Goal: Task Accomplishment & Management: Complete application form

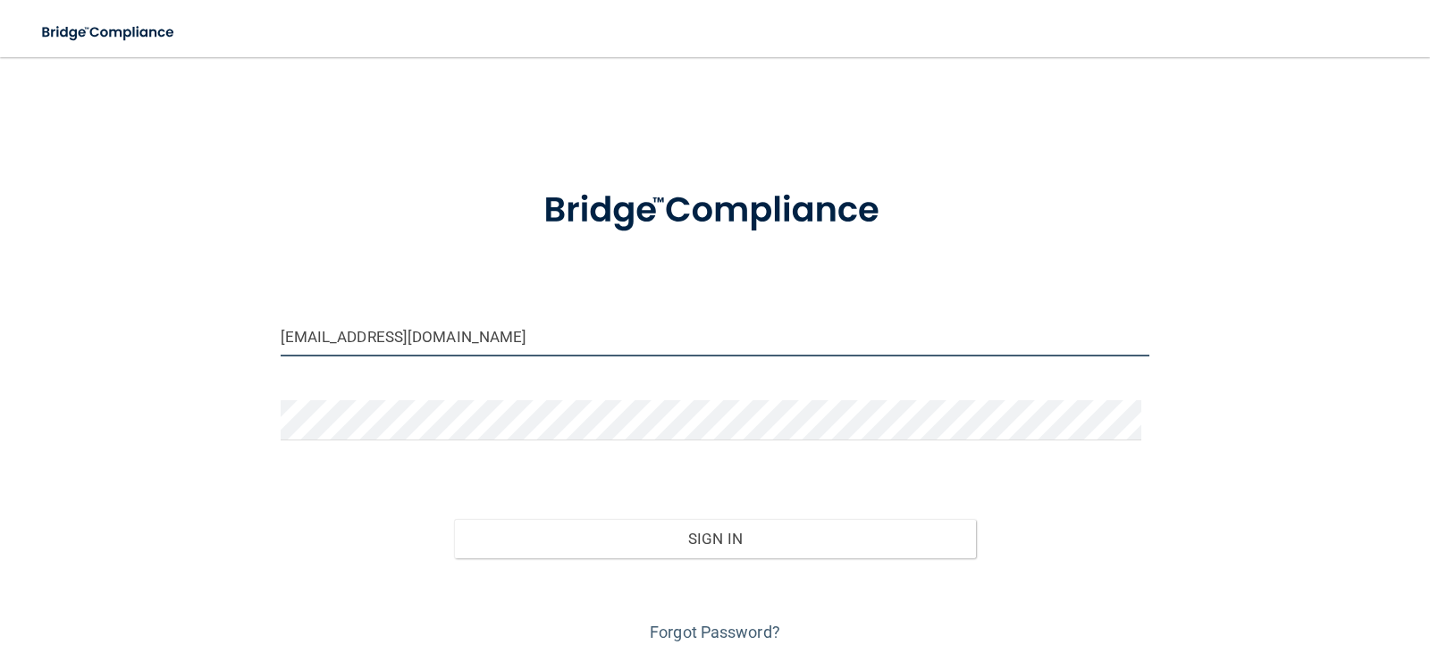
click at [378, 336] on input "[EMAIL_ADDRESS][DOMAIN_NAME]" at bounding box center [716, 336] width 870 height 40
drag, startPoint x: 235, startPoint y: 183, endPoint x: 287, endPoint y: 164, distance: 55.1
click at [235, 183] on div "[EMAIL_ADDRESS][DOMAIN_NAME] Invalid email/password. You don't have permission …" at bounding box center [715, 361] width 1359 height 572
click at [419, 342] on input "[EMAIL_ADDRESS][DOMAIN_NAME]" at bounding box center [716, 336] width 870 height 40
drag, startPoint x: 345, startPoint y: 333, endPoint x: 258, endPoint y: 332, distance: 86.7
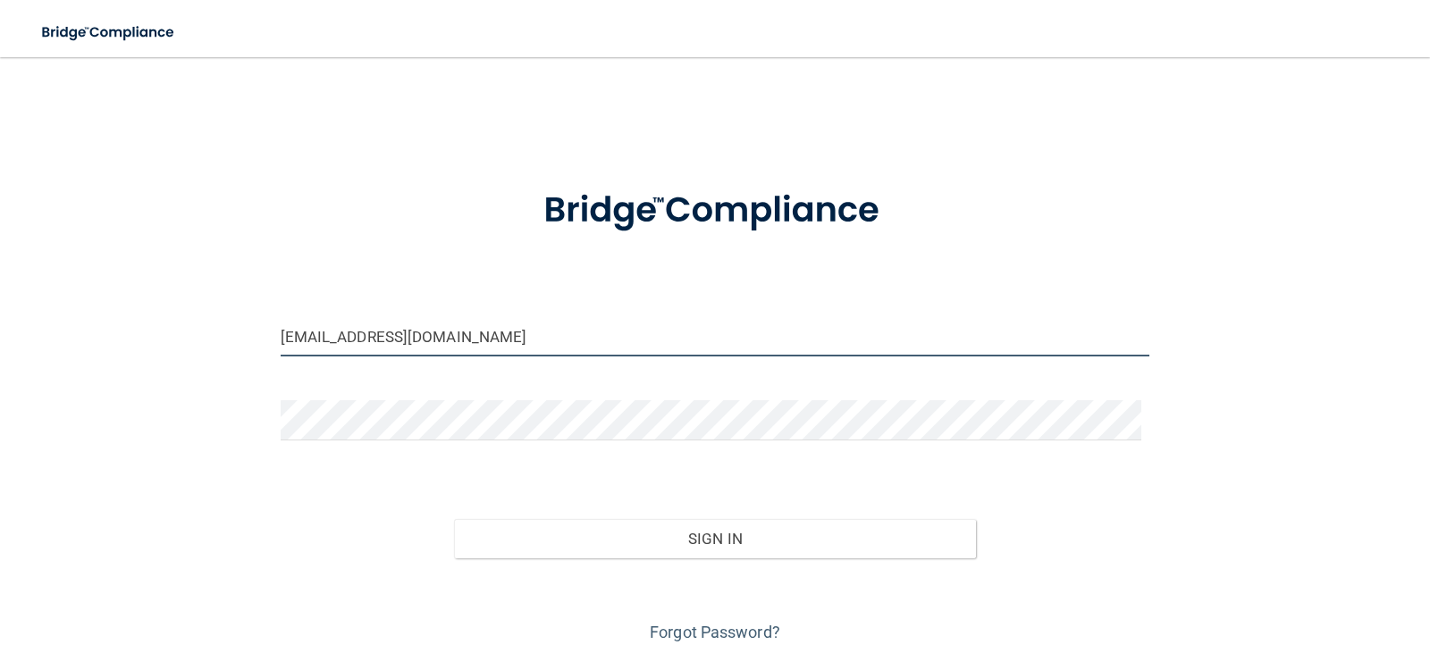
click at [258, 332] on div "[EMAIL_ADDRESS][DOMAIN_NAME] Invalid email/password. You don't have permission …" at bounding box center [715, 361] width 1359 height 572
type input "[EMAIL_ADDRESS][DOMAIN_NAME]"
click at [267, 510] on div "Sign In" at bounding box center [715, 521] width 897 height 75
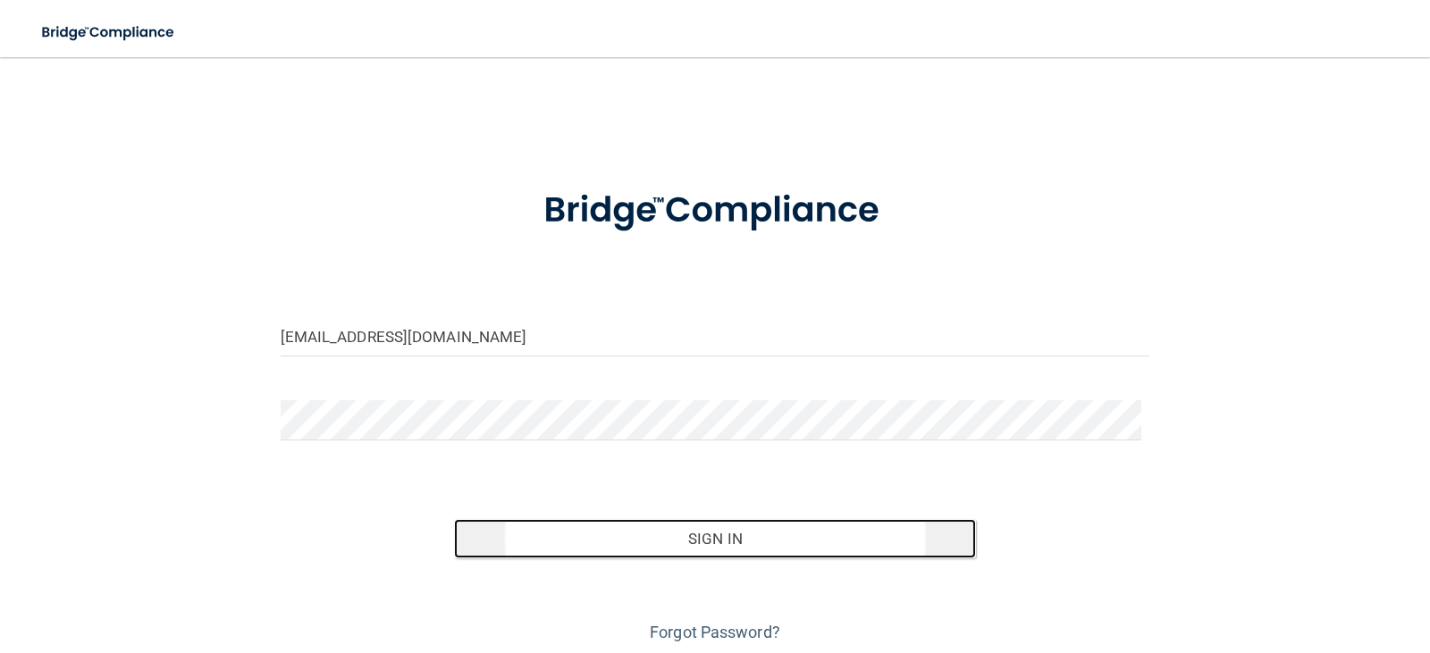
click at [678, 535] on button "Sign In" at bounding box center [715, 538] width 522 height 39
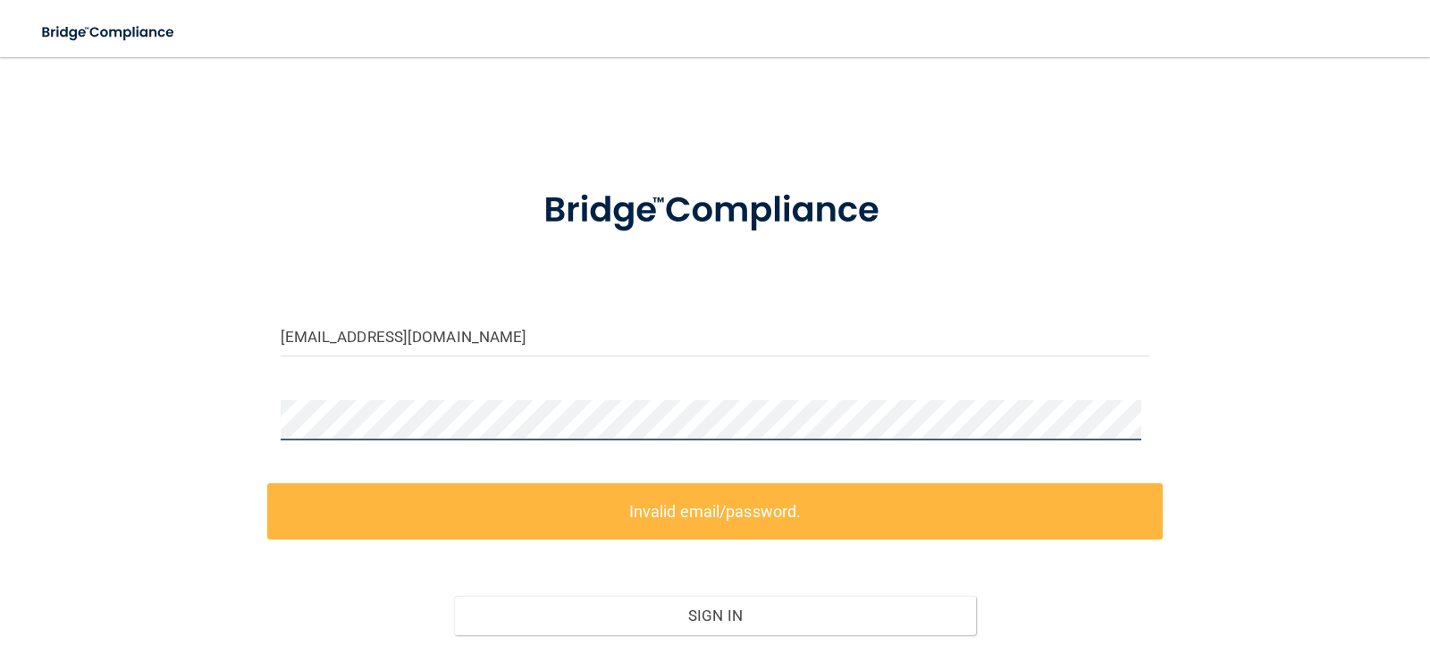
click at [161, 419] on div "[EMAIL_ADDRESS][DOMAIN_NAME] Invalid email/password. You don't have permission …" at bounding box center [715, 399] width 1359 height 649
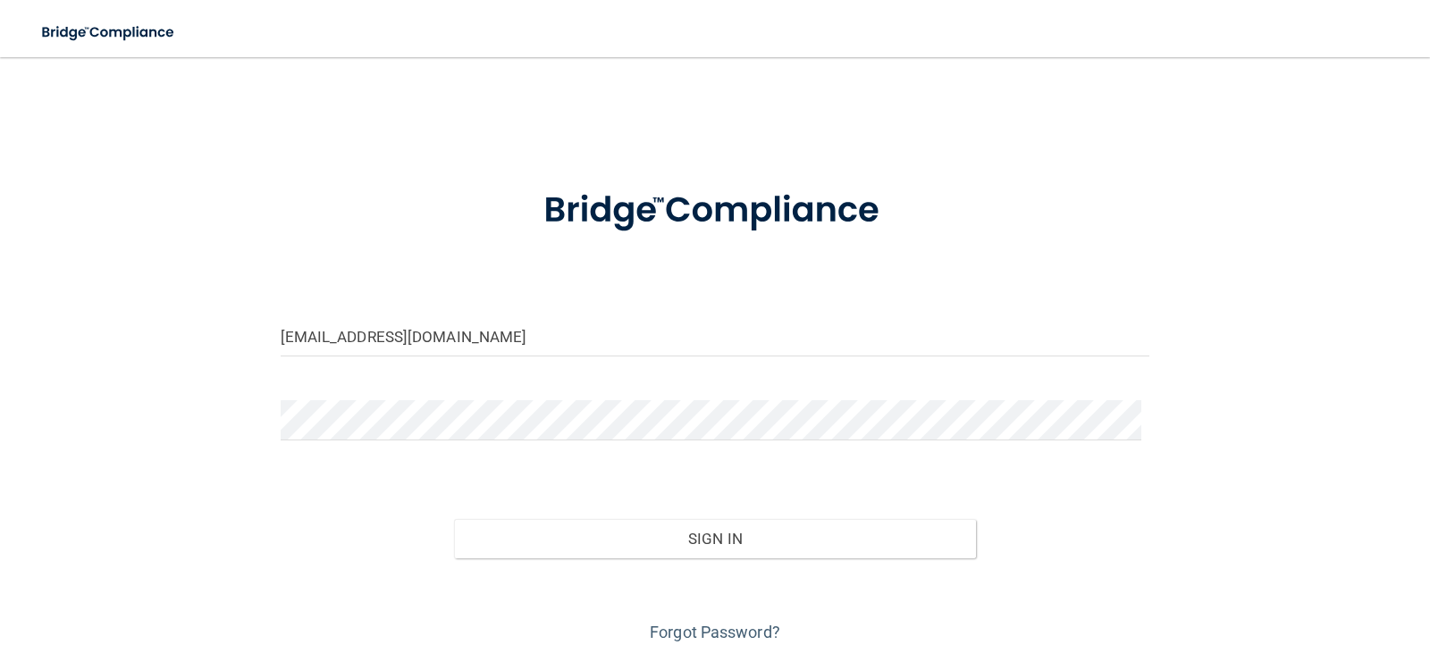
click at [248, 484] on div "[EMAIL_ADDRESS][DOMAIN_NAME] Invalid email/password. You don't have permission …" at bounding box center [715, 361] width 1359 height 572
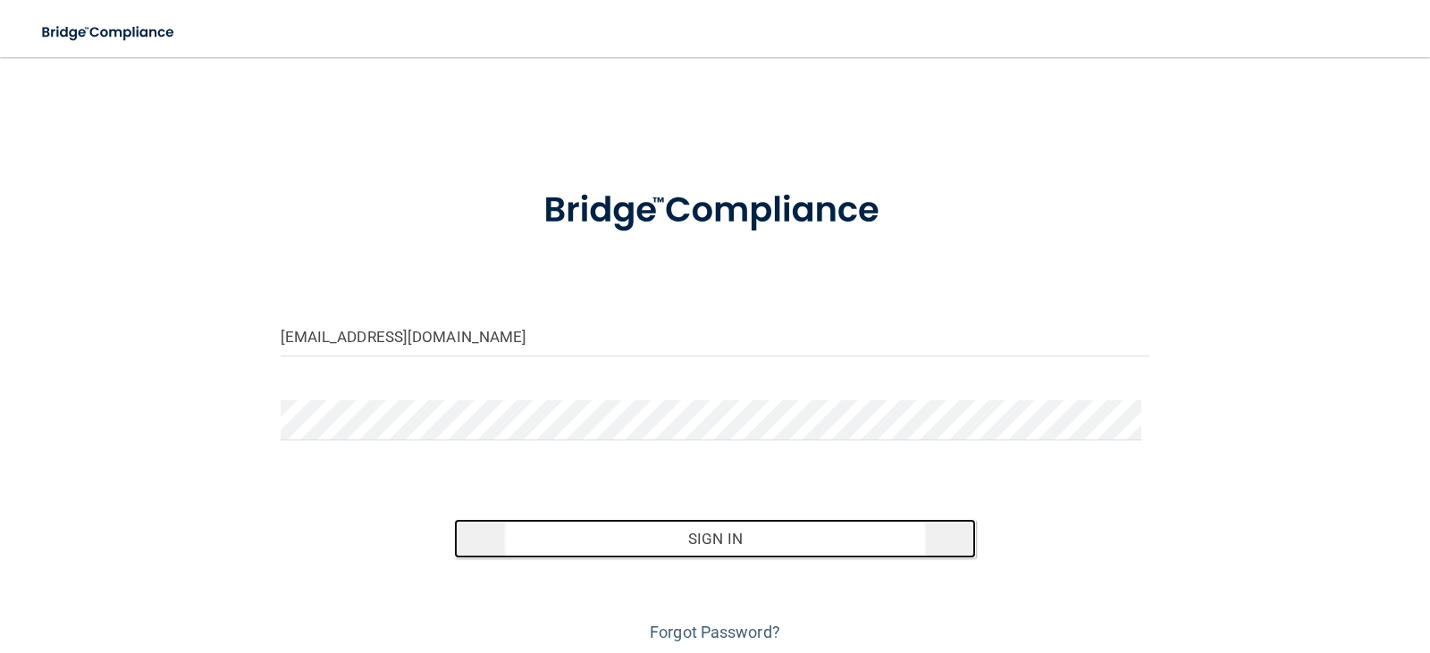
click at [708, 535] on button "Sign In" at bounding box center [715, 538] width 522 height 39
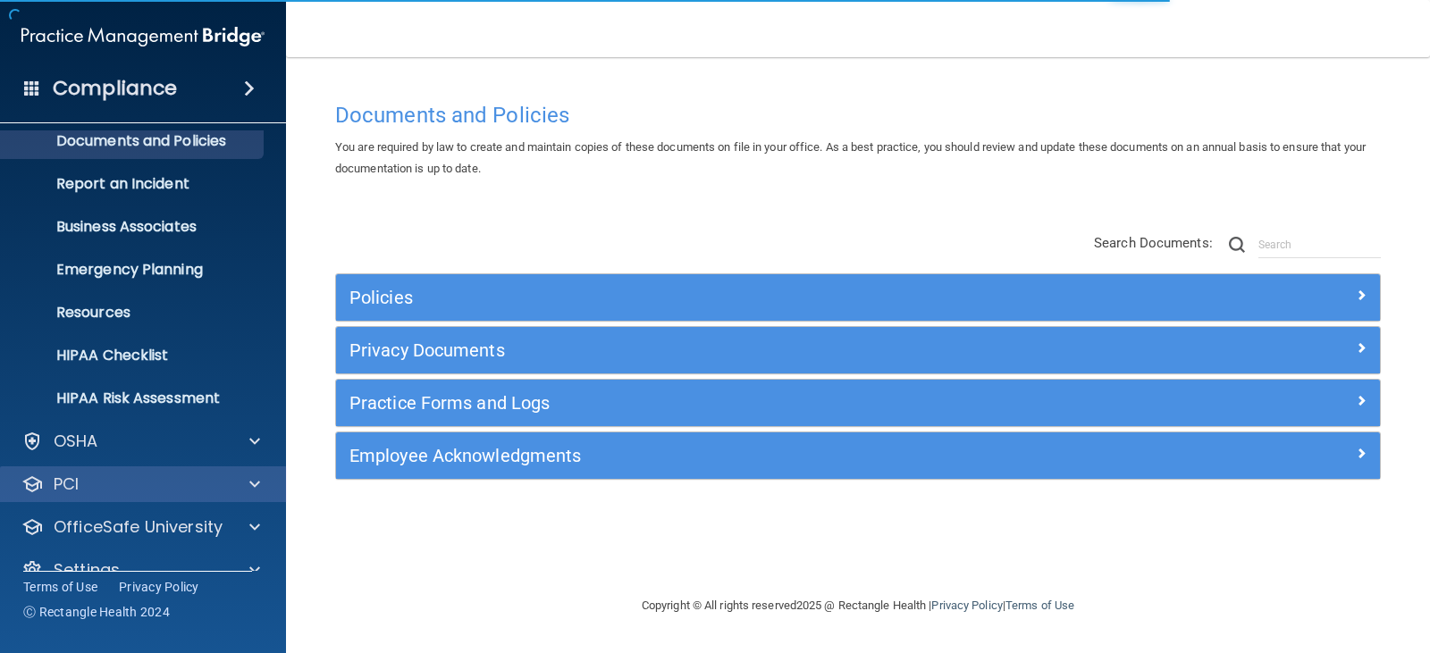
scroll to position [88, 0]
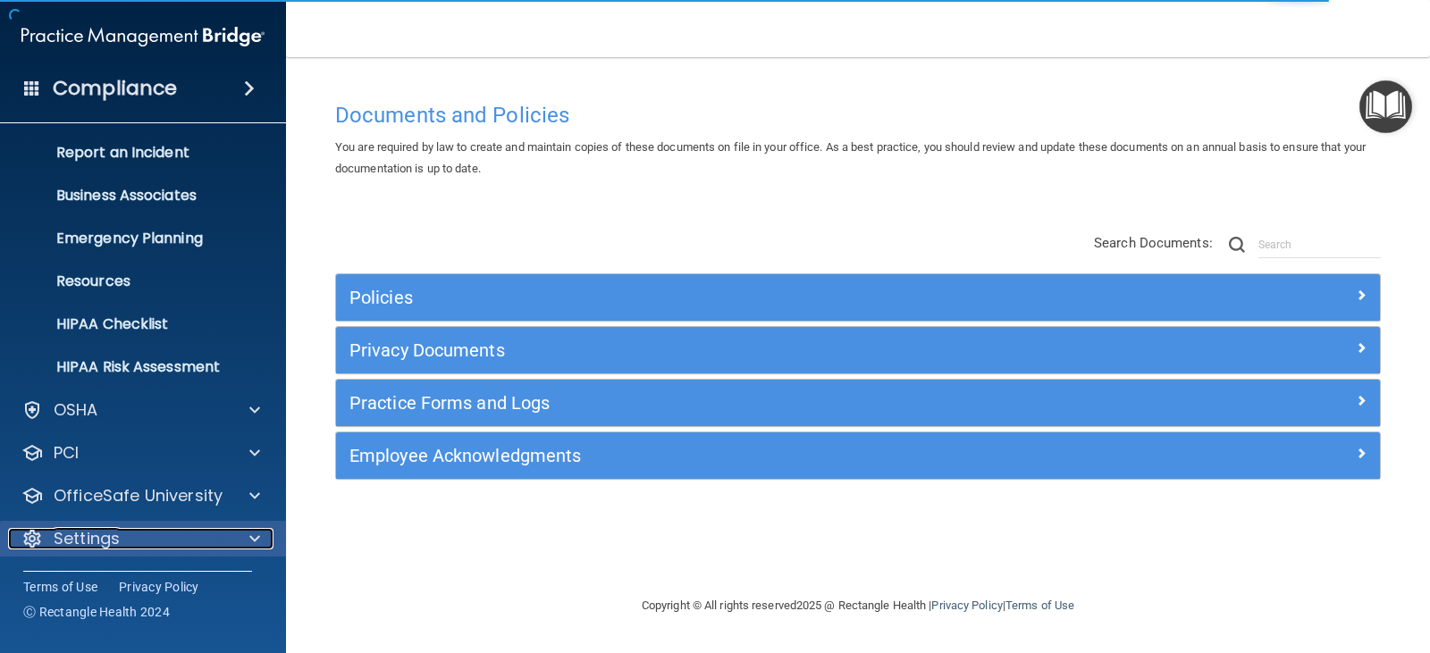
click at [90, 543] on p "Settings" at bounding box center [87, 538] width 66 height 21
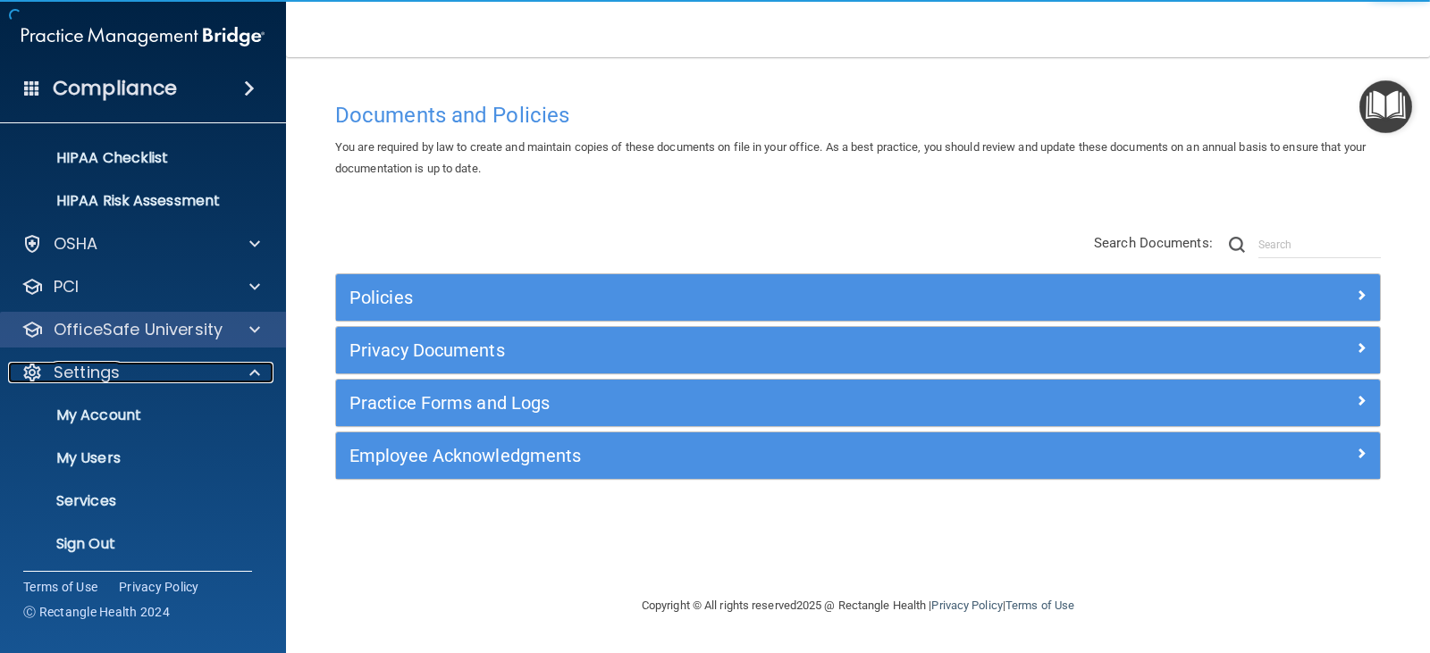
scroll to position [260, 0]
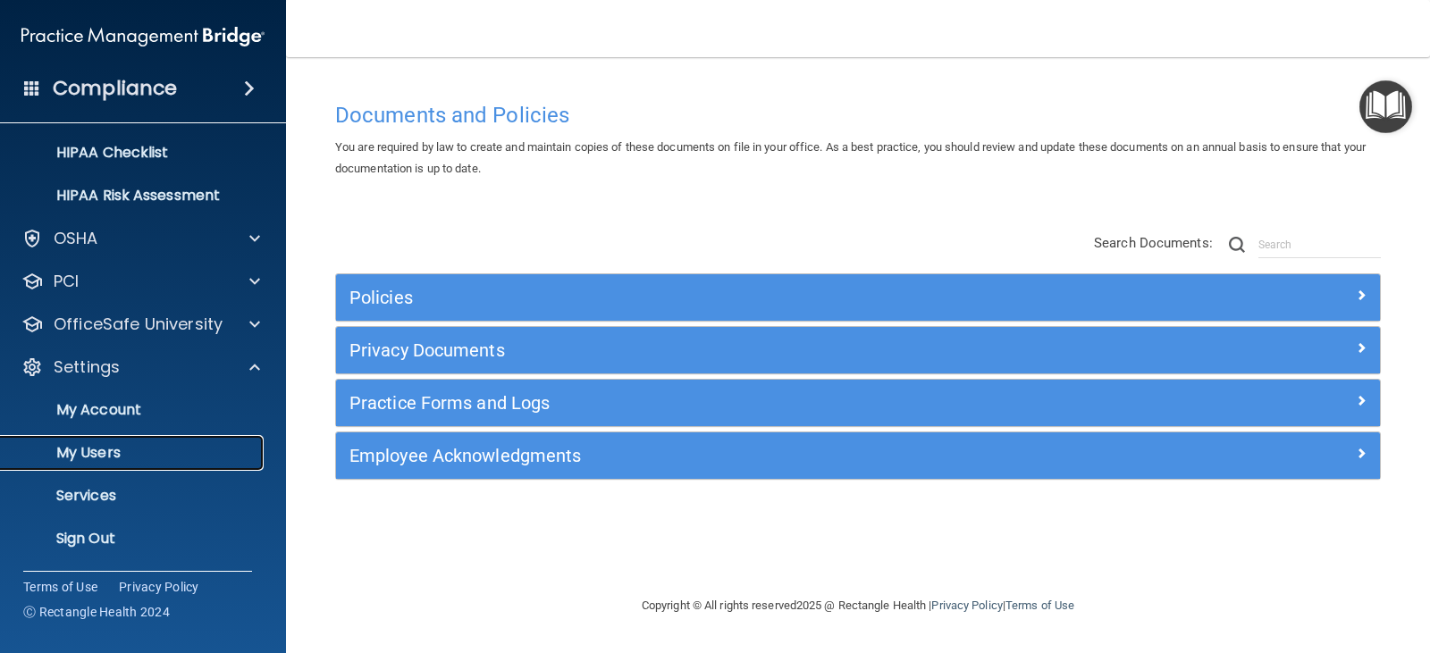
click at [94, 454] on p "My Users" at bounding box center [134, 453] width 244 height 18
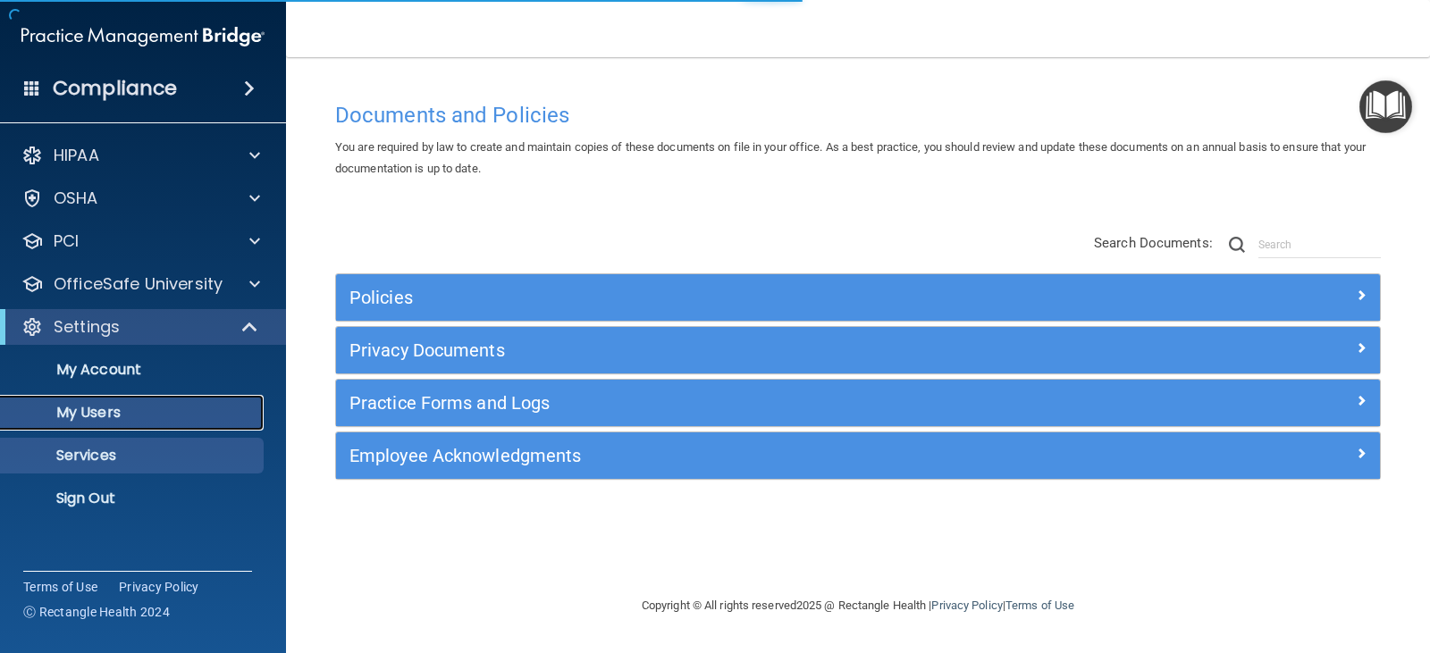
select select "20"
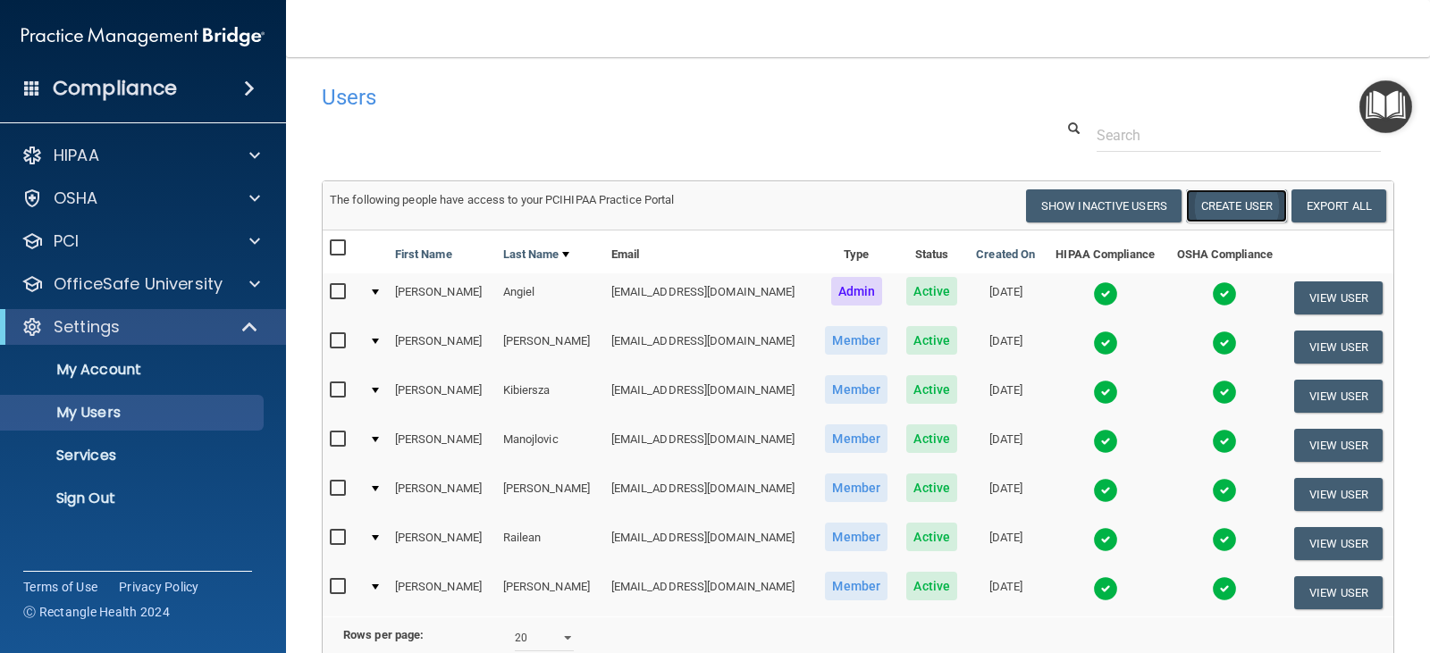
click at [1221, 206] on button "Create User" at bounding box center [1236, 205] width 101 height 33
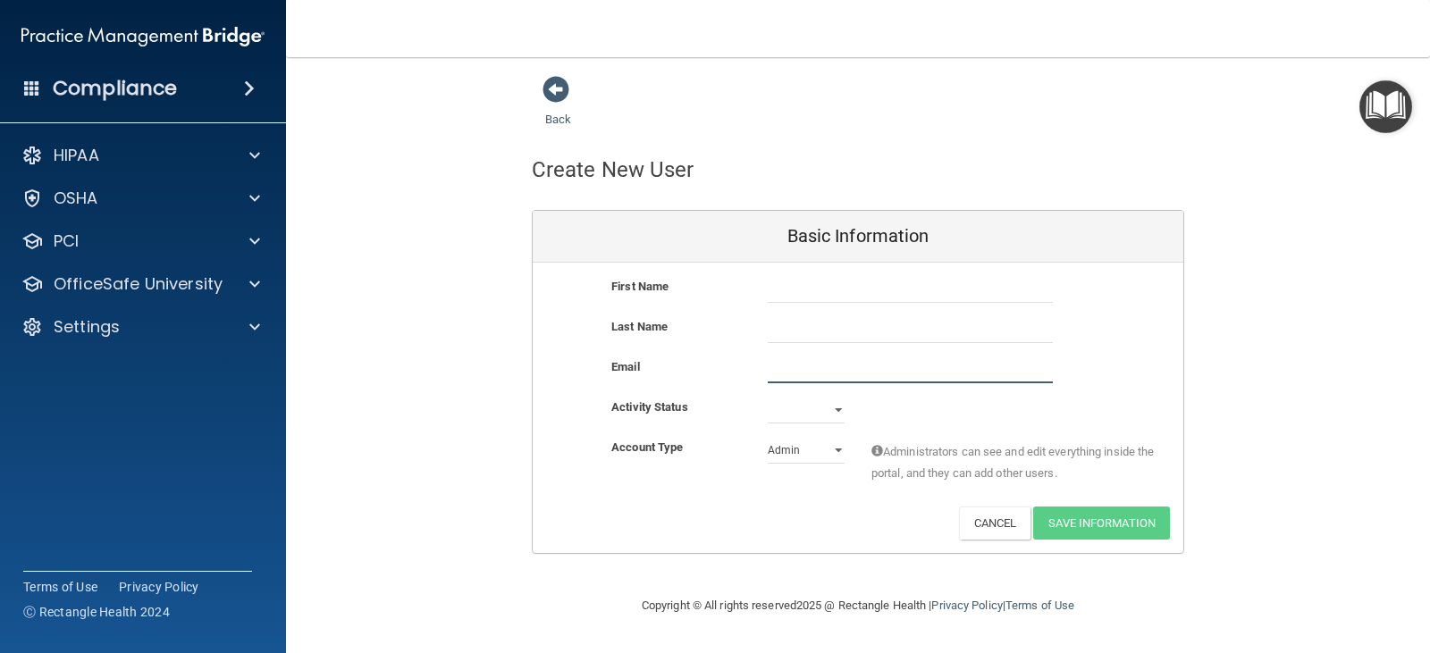
click at [800, 366] on input "email" at bounding box center [910, 370] width 285 height 27
paste input "[EMAIL_ADDRESS][DOMAIN_NAME]"
type input "[EMAIL_ADDRESS][DOMAIN_NAME]"
click at [791, 408] on select "Active Inactive" at bounding box center [806, 413] width 77 height 27
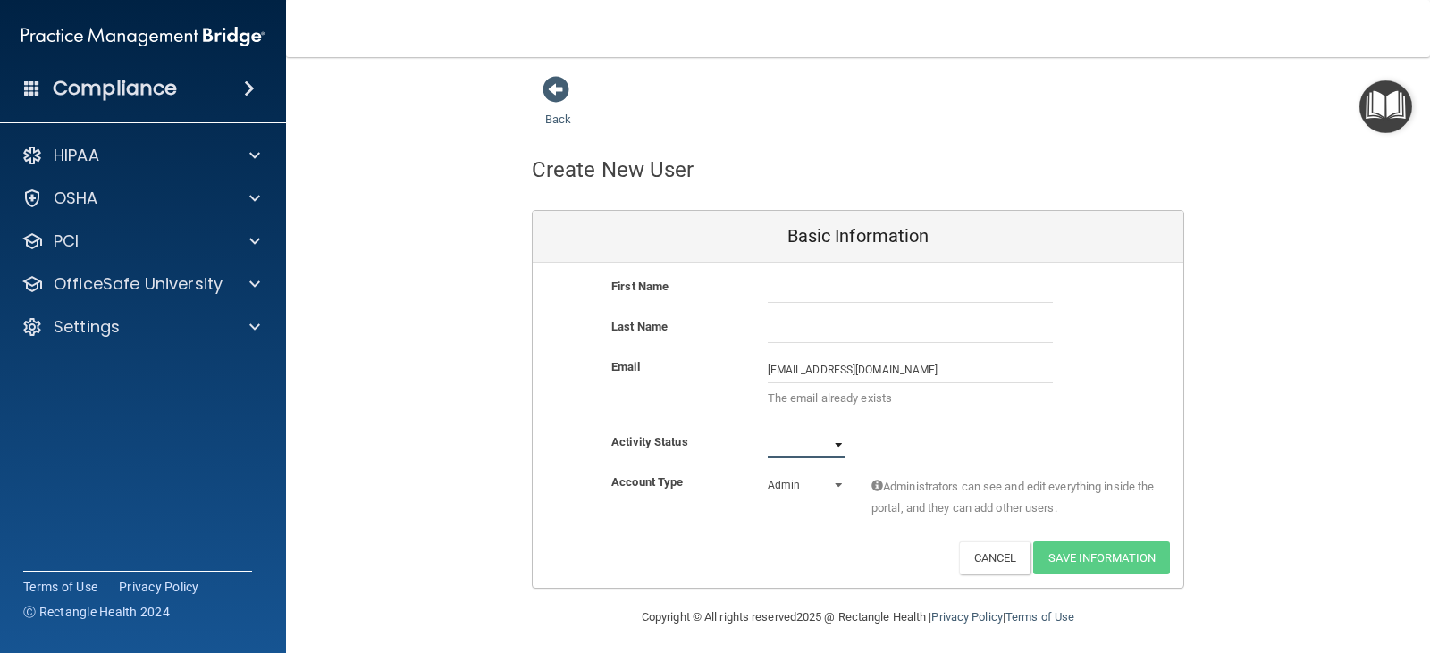
select select "active"
click at [768, 432] on select "Active Inactive" at bounding box center [806, 445] width 77 height 27
click at [798, 477] on select "Admin Member" at bounding box center [806, 485] width 77 height 27
select select "practice_member"
click at [768, 472] on select "Admin Member" at bounding box center [806, 485] width 77 height 27
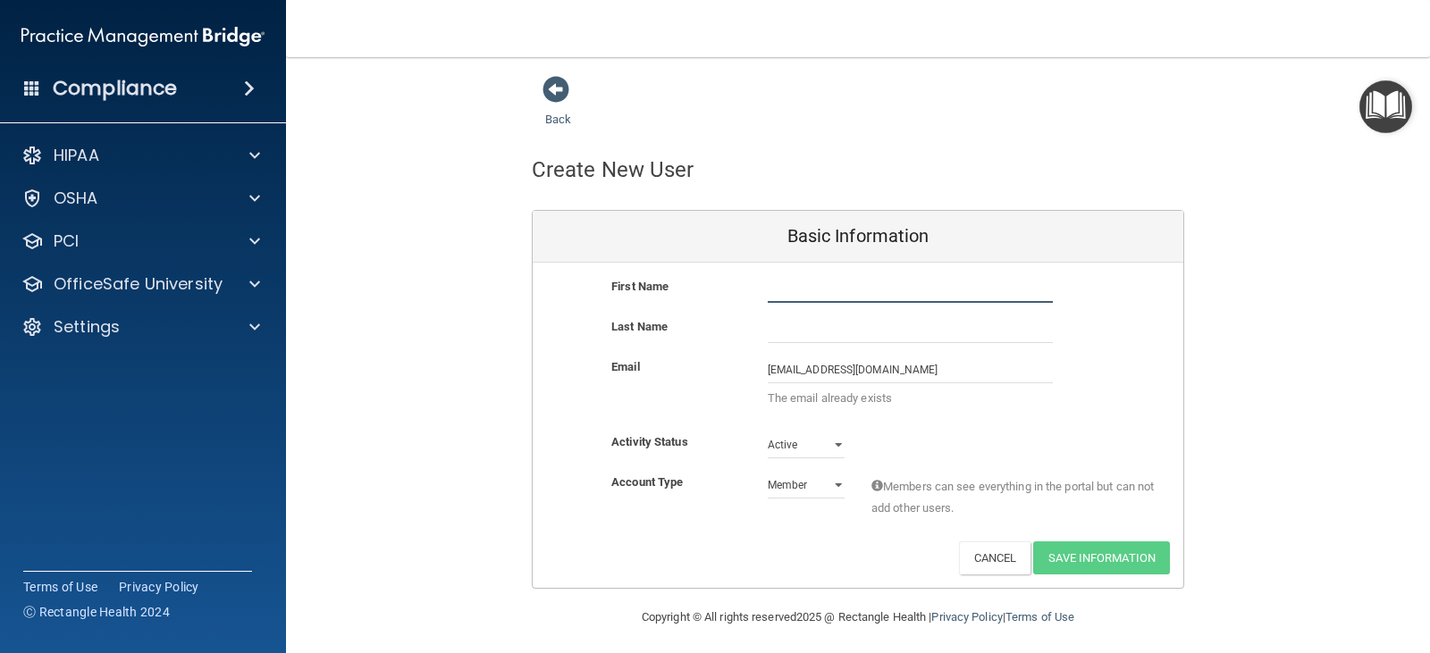
click at [787, 292] on input "text" at bounding box center [910, 289] width 285 height 27
type input "P"
type input "Bansi"
type input "[PERSON_NAME]"
click at [1133, 306] on div "First Name [PERSON_NAME] Bansi" at bounding box center [858, 296] width 651 height 40
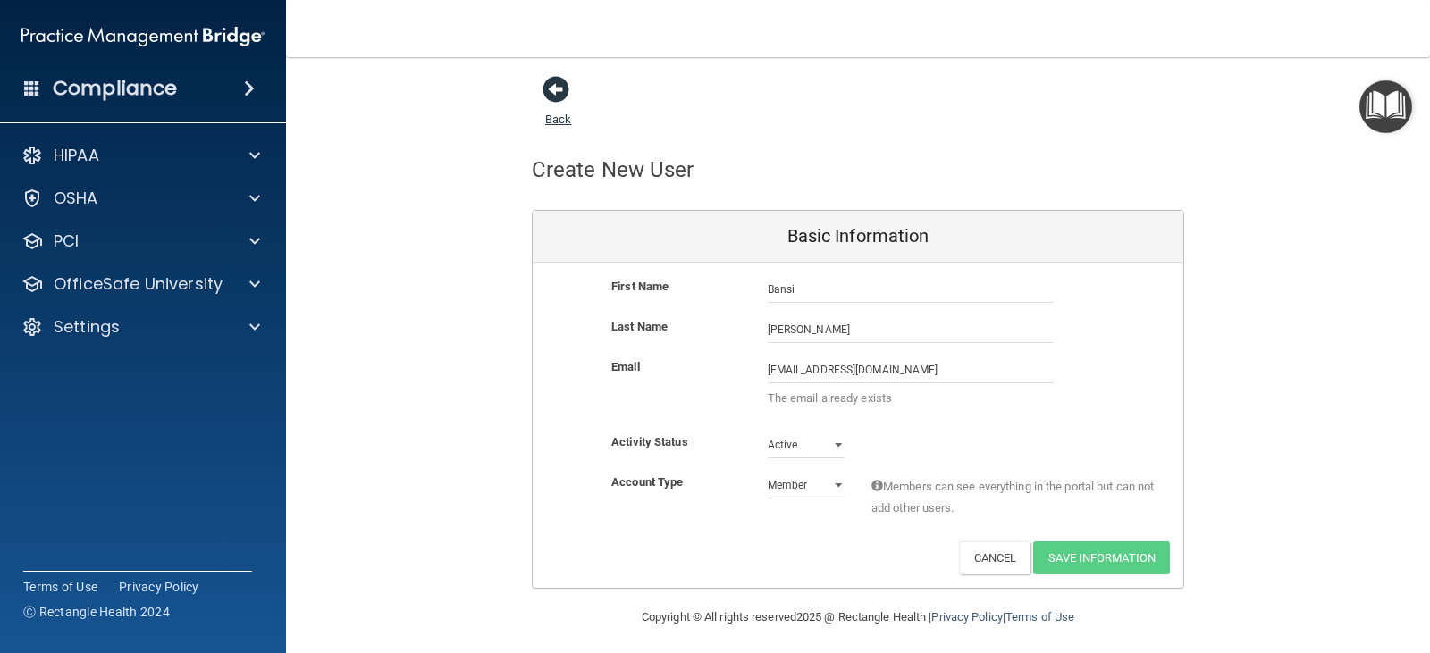
click at [543, 91] on span at bounding box center [556, 89] width 27 height 27
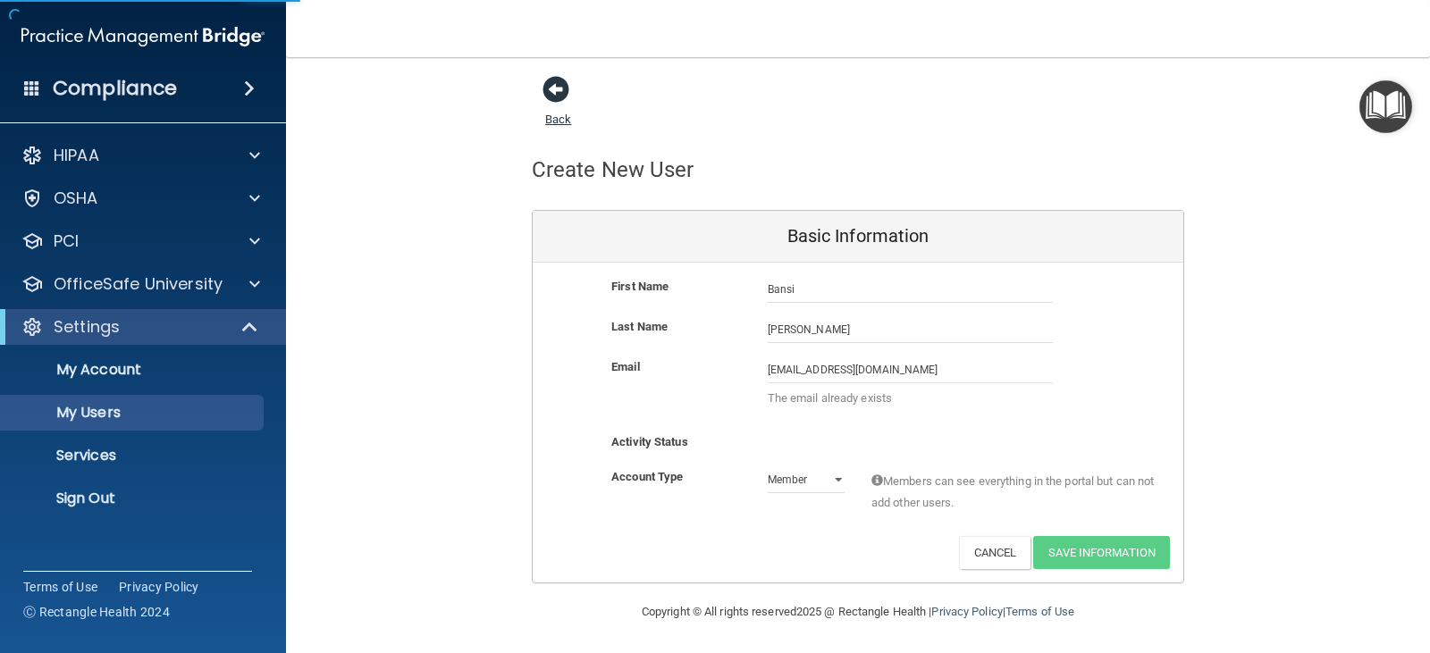
select select "20"
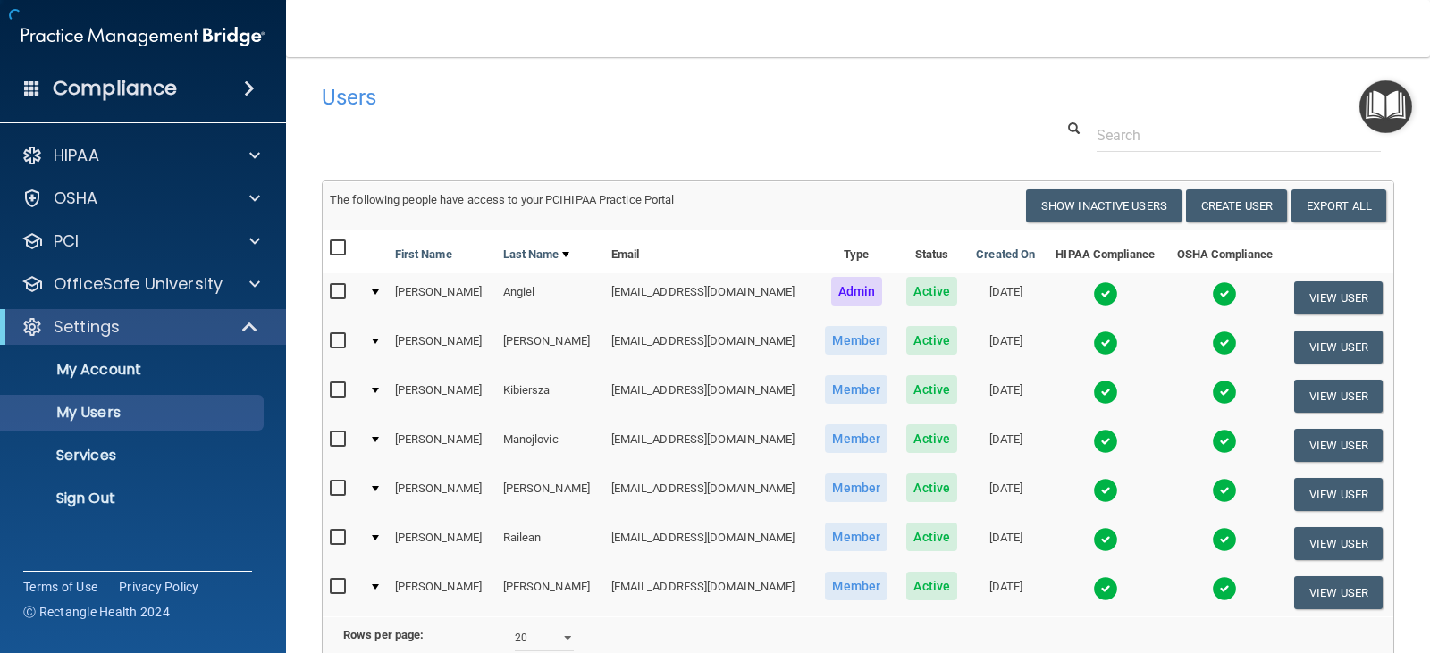
click at [543, 91] on h4 "Users" at bounding box center [629, 97] width 615 height 23
click at [1107, 205] on button "Show Inactive Users" at bounding box center [1104, 205] width 156 height 33
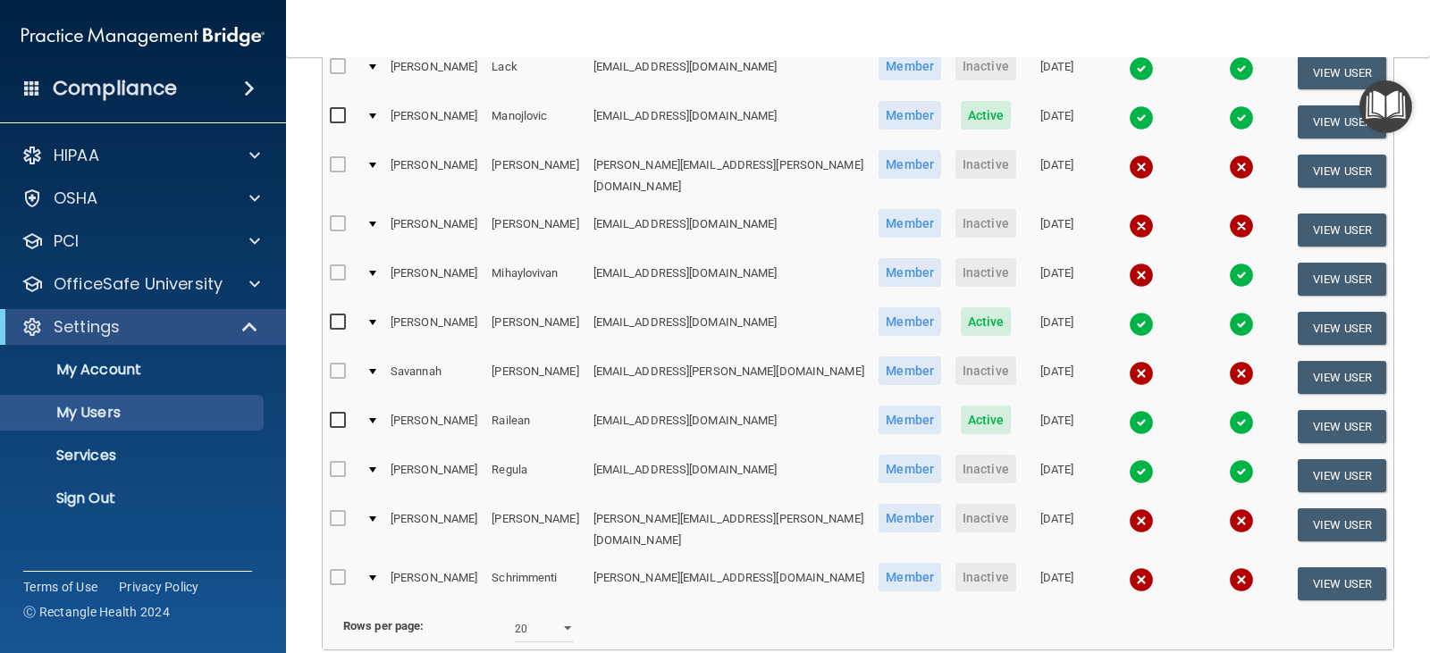
scroll to position [715, 0]
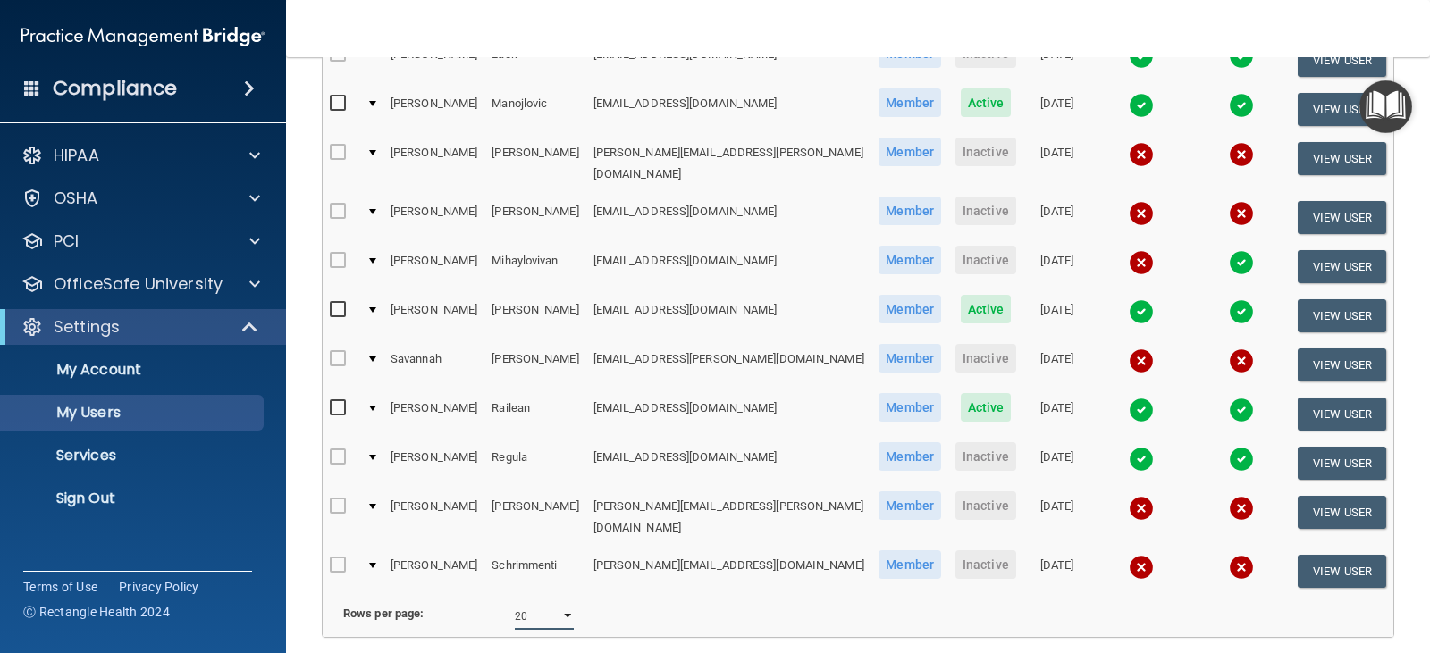
click at [562, 603] on select "10 20 30 40 all" at bounding box center [544, 616] width 59 height 27
select select "22"
click at [515, 603] on select "10 20 30 40 all" at bounding box center [544, 616] width 59 height 27
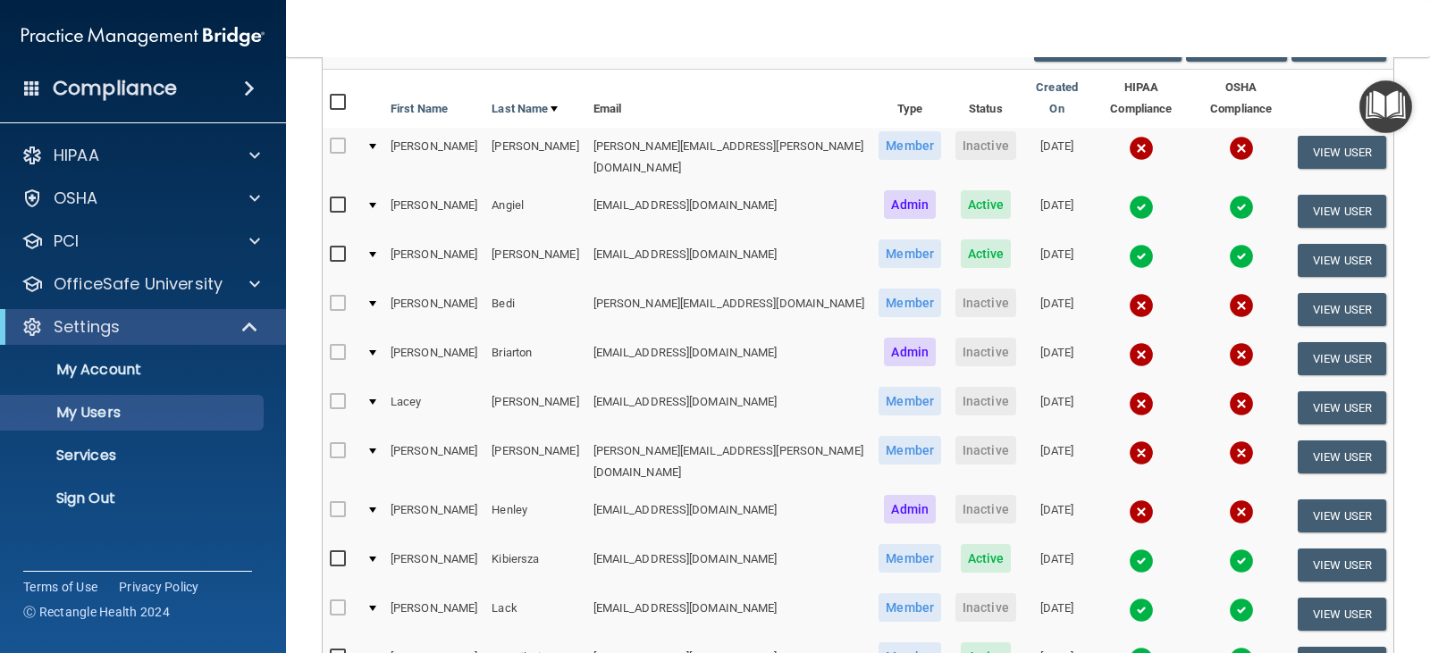
scroll to position [120, 0]
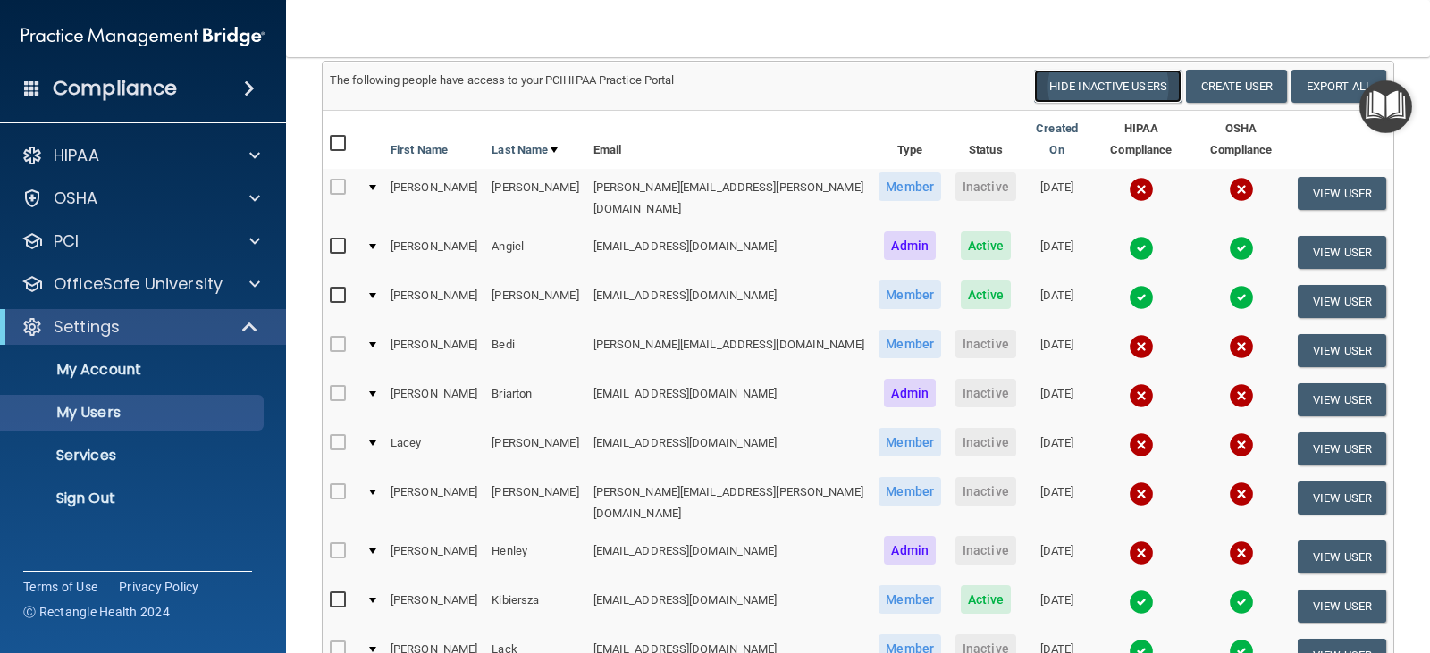
click at [1130, 83] on button "Hide Inactive Users" at bounding box center [1107, 86] width 147 height 33
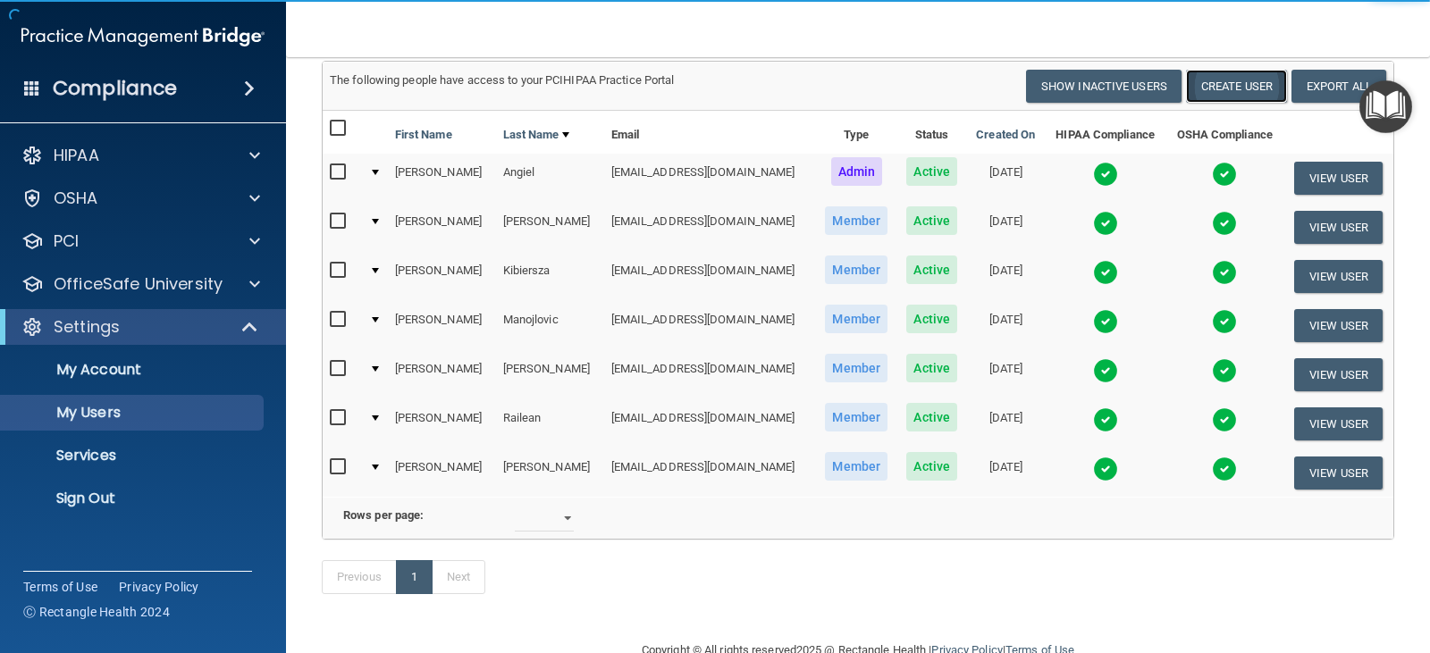
click at [1229, 92] on button "Create User" at bounding box center [1236, 86] width 101 height 33
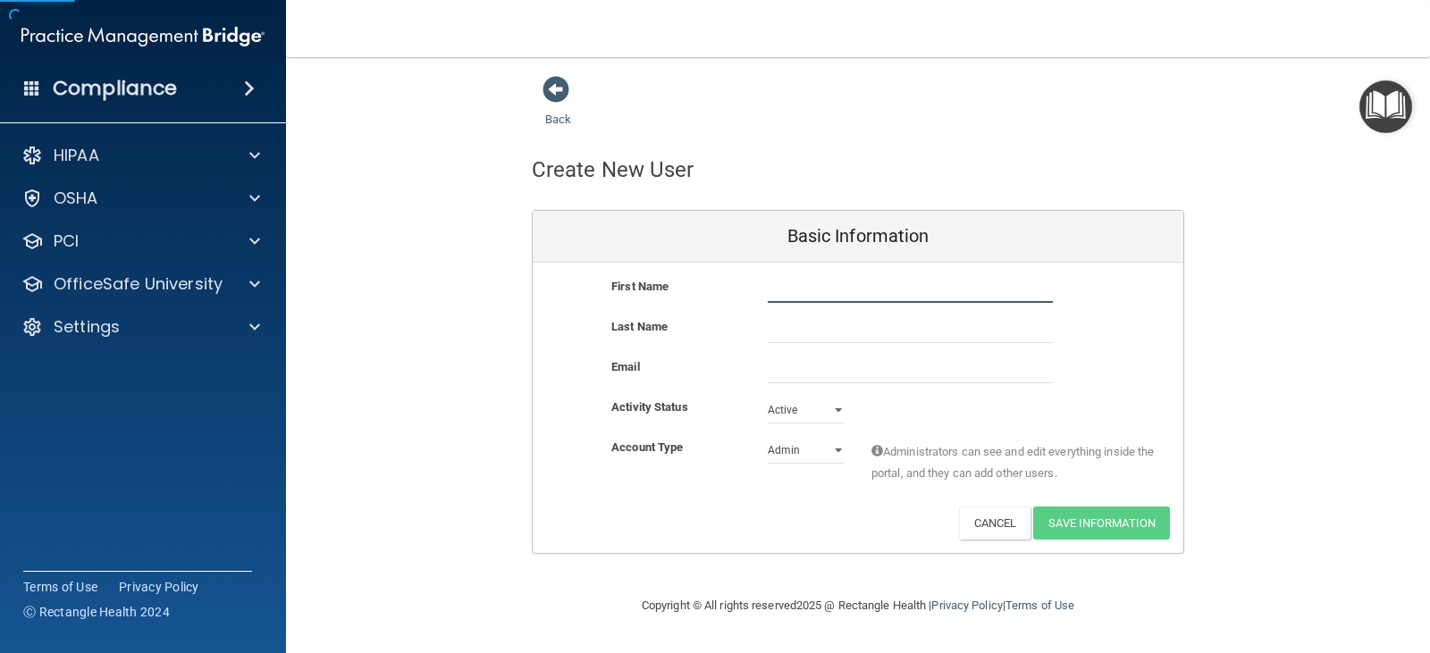
click at [796, 292] on input "text" at bounding box center [910, 289] width 285 height 27
type input "Bansi"
type input "[PERSON_NAME]"
click at [802, 367] on input "email" at bounding box center [910, 370] width 285 height 27
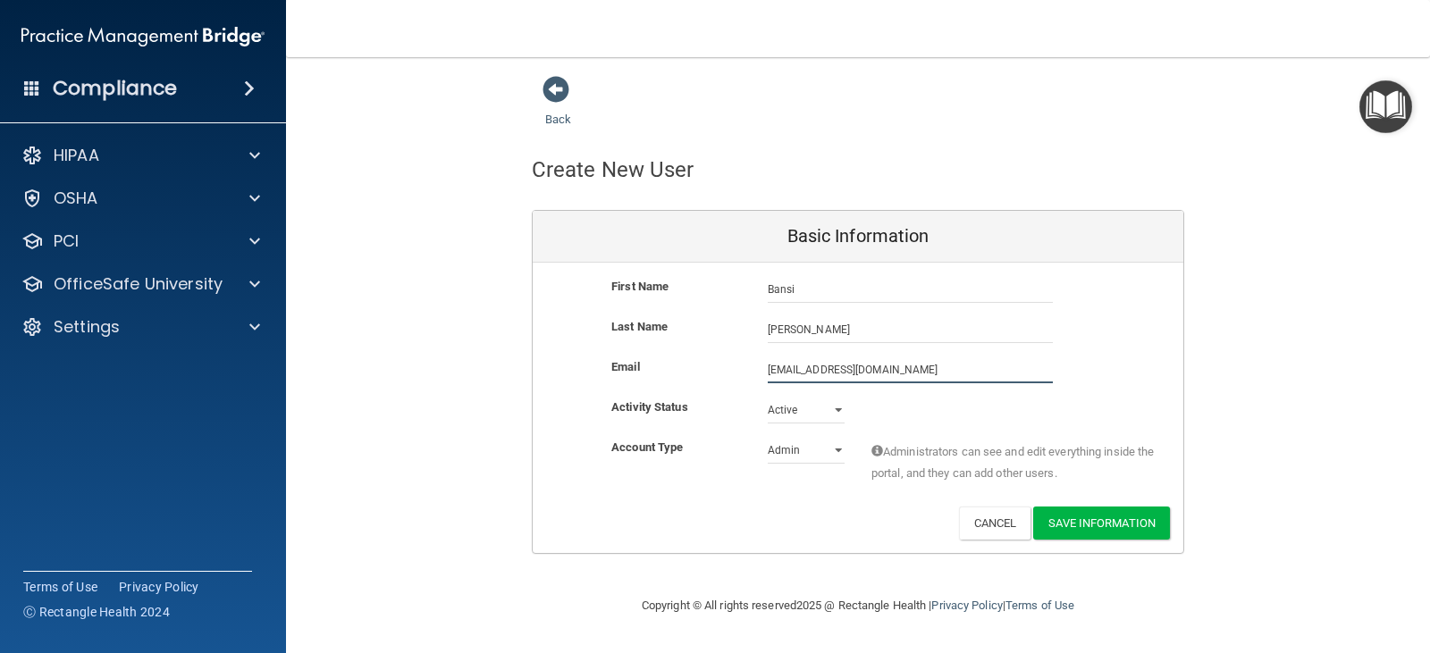
type input "[EMAIL_ADDRESS][DOMAIN_NAME]"
click at [806, 399] on div "First Name [PERSON_NAME] Bansi Last Name [PERSON_NAME] Email [EMAIL_ADDRESS][DO…" at bounding box center [858, 410] width 651 height 294
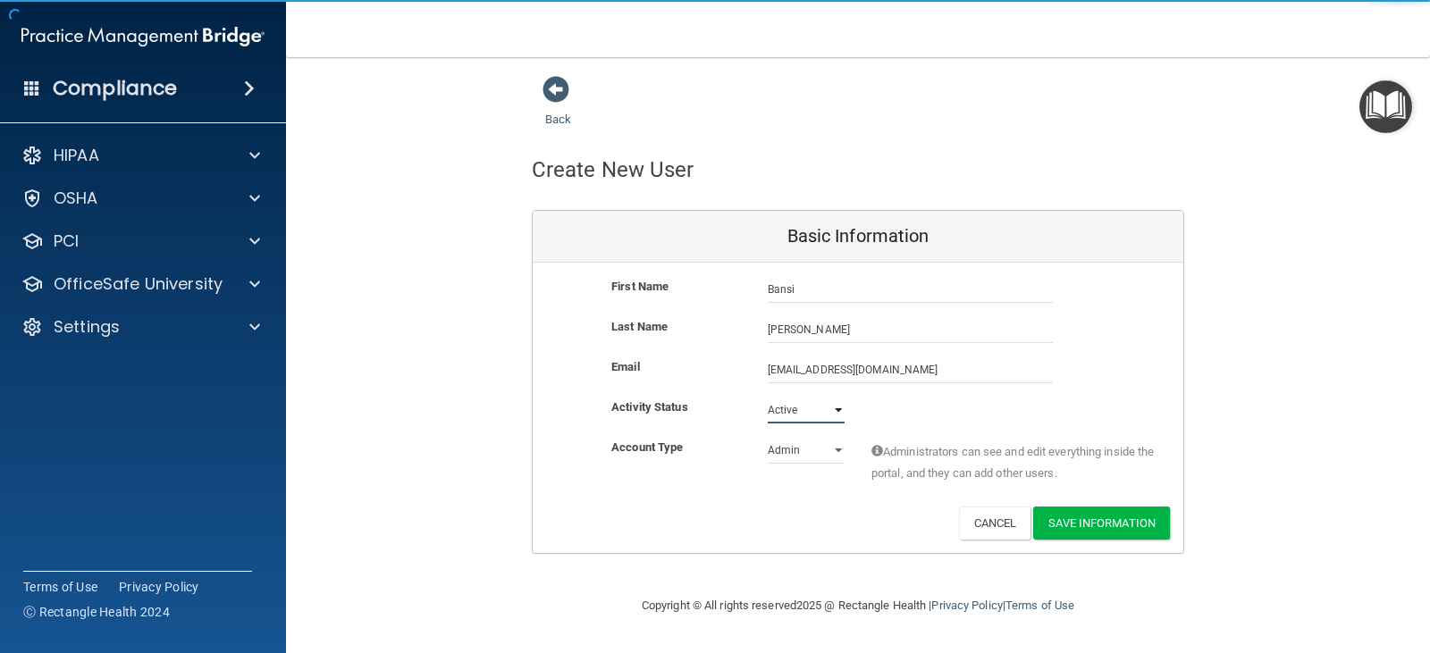
click at [768, 397] on select "Active Inactive" at bounding box center [806, 410] width 77 height 27
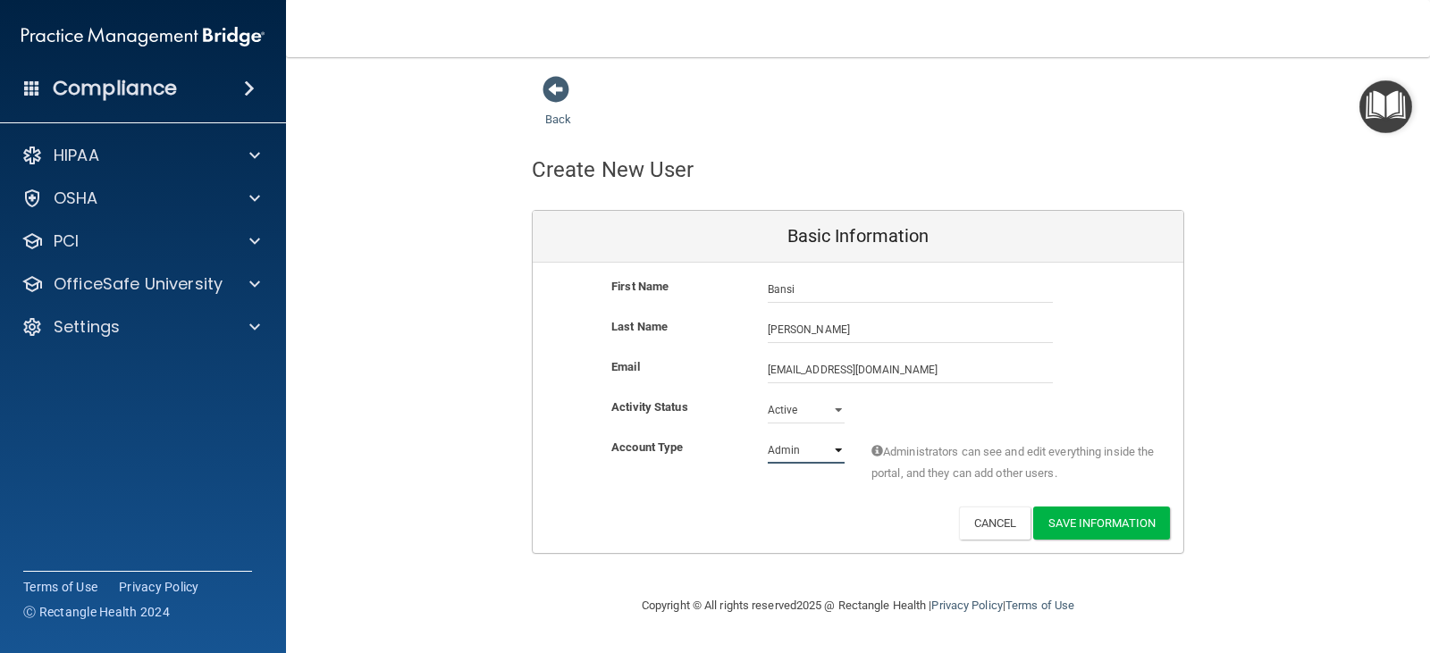
click at [796, 456] on select "Admin Member" at bounding box center [806, 450] width 77 height 27
select select "practice_member"
click at [768, 437] on select "Admin Member" at bounding box center [806, 450] width 77 height 27
drag, startPoint x: 878, startPoint y: 371, endPoint x: 737, endPoint y: 360, distance: 141.6
click at [737, 360] on div "Email [EMAIL_ADDRESS][DOMAIN_NAME] [EMAIL_ADDRESS][DOMAIN_NAME]" at bounding box center [858, 370] width 651 height 27
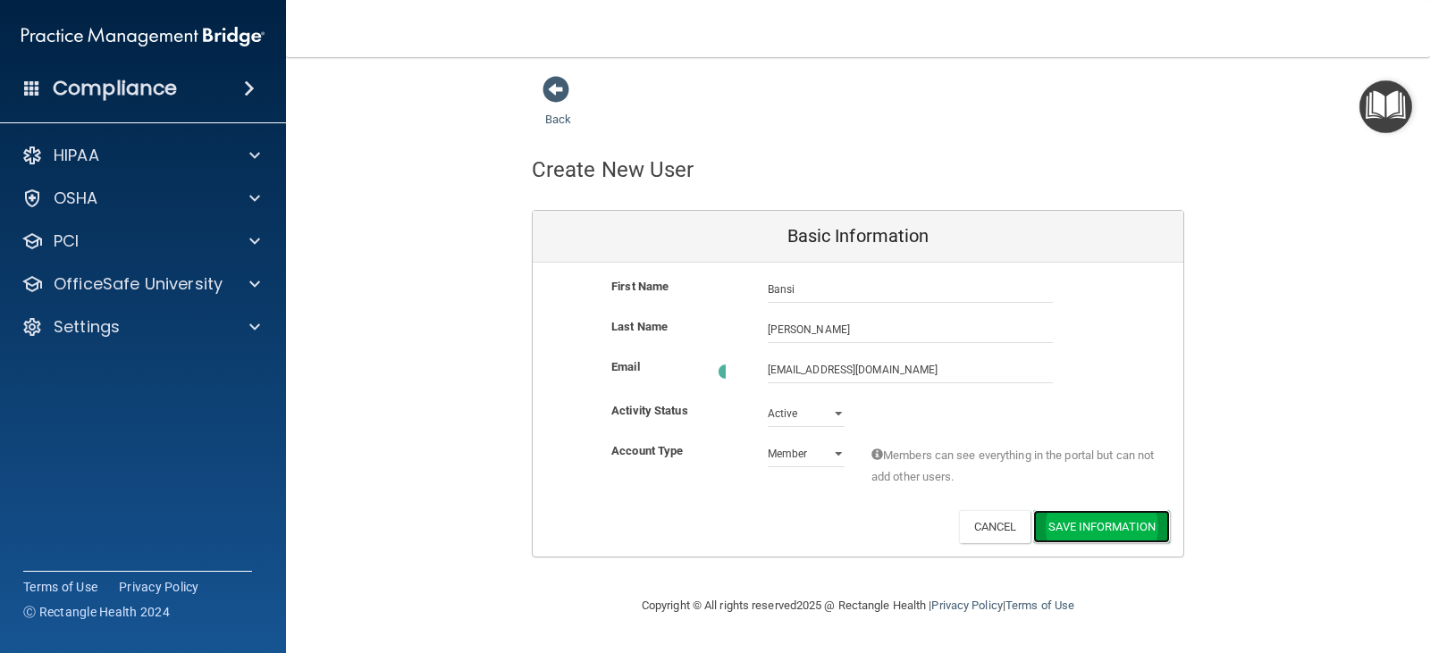
click at [1123, 523] on button "Save Information" at bounding box center [1101, 526] width 137 height 33
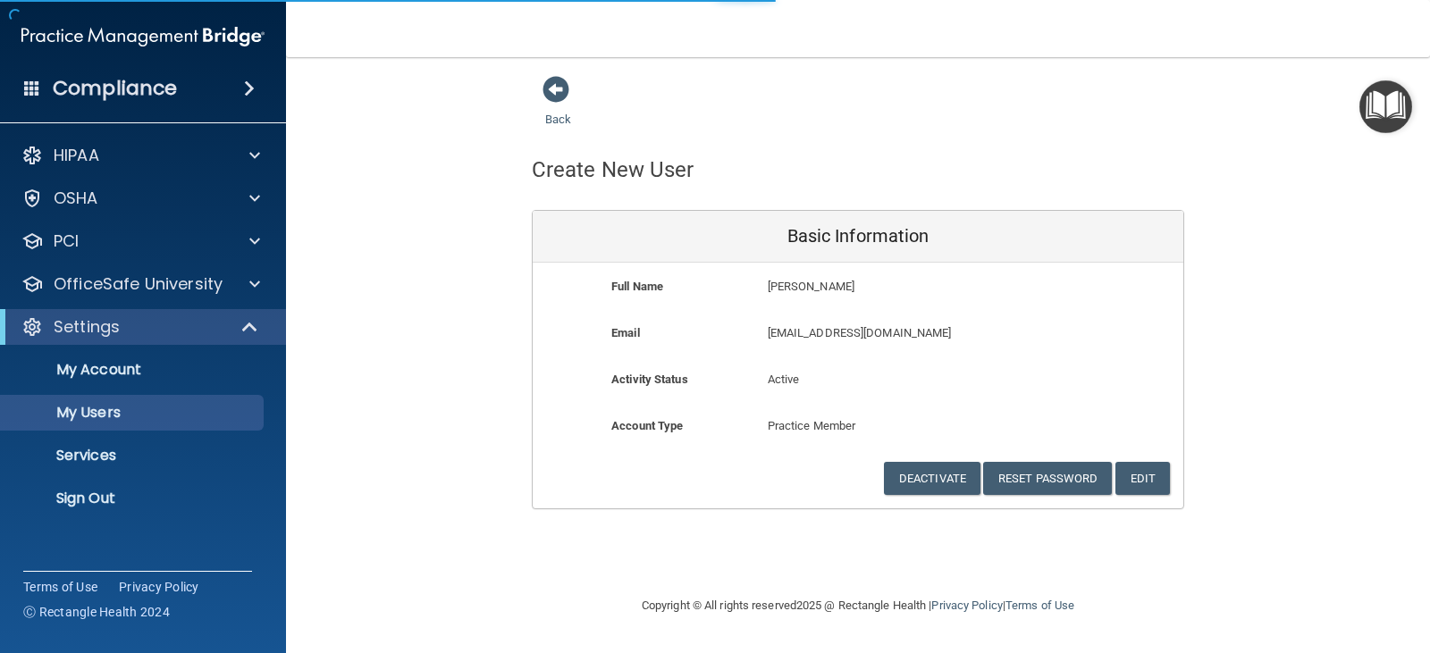
select select "20"
